Goal: Information Seeking & Learning: Learn about a topic

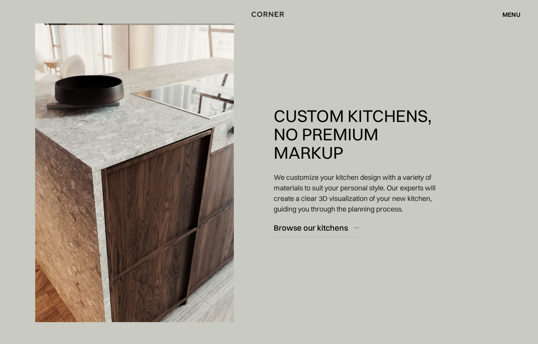
scroll to position [955, 0]
click at [322, 232] on div "Browse our kitchens" at bounding box center [311, 227] width 74 height 11
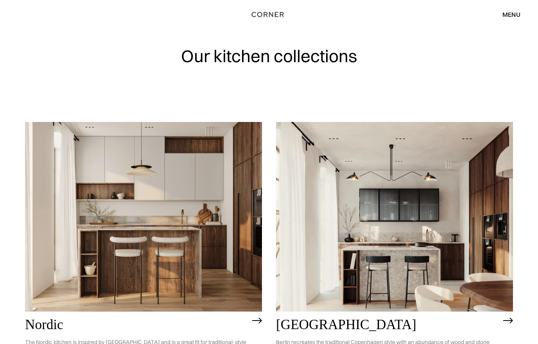
click at [395, 256] on img at bounding box center [394, 217] width 237 height 190
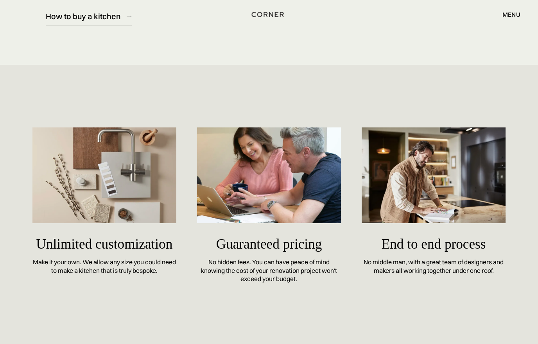
scroll to position [3339, 0]
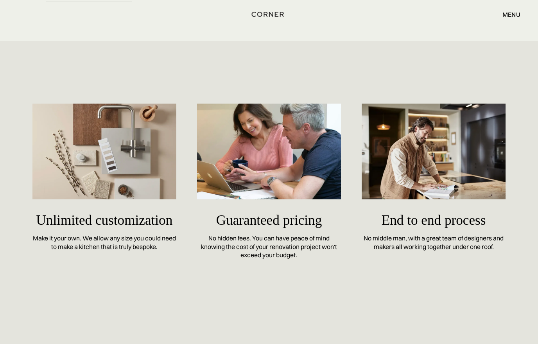
click at [103, 173] on img at bounding box center [104, 152] width 144 height 96
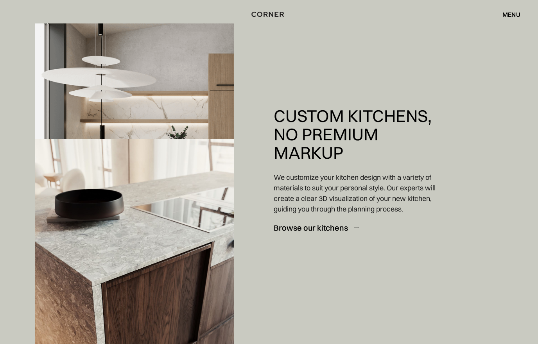
scroll to position [841, 0]
click at [308, 229] on div "Browse our kitchens" at bounding box center [311, 227] width 74 height 11
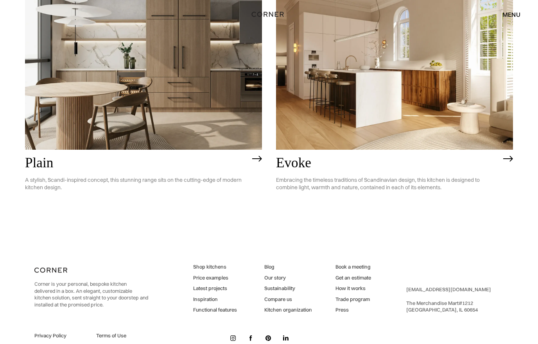
scroll to position [1978, 0]
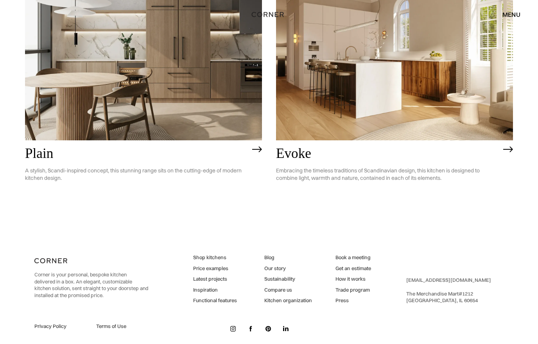
click at [206, 286] on link "Inspiration" at bounding box center [215, 289] width 44 height 7
